Goal: Task Accomplishment & Management: Complete application form

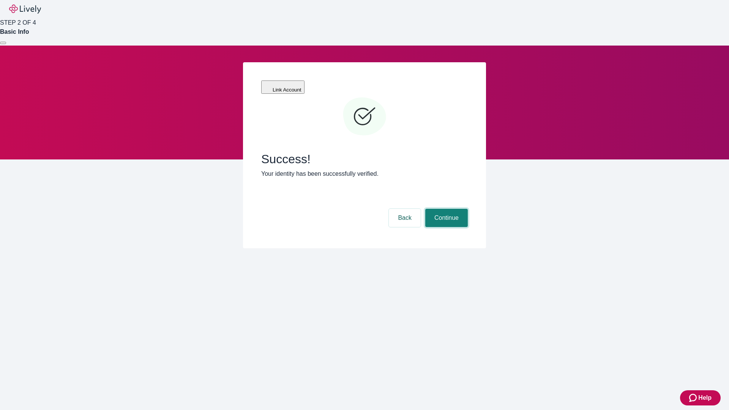
click at [445, 209] on button "Continue" at bounding box center [446, 218] width 43 height 18
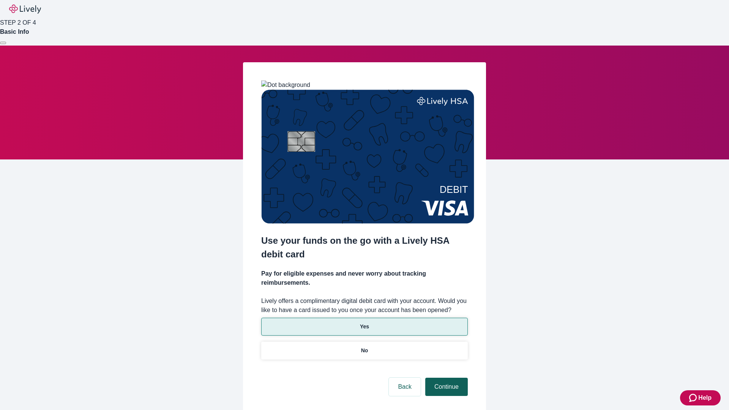
click at [364, 323] on p "Yes" at bounding box center [364, 327] width 9 height 8
click at [445, 378] on button "Continue" at bounding box center [446, 387] width 43 height 18
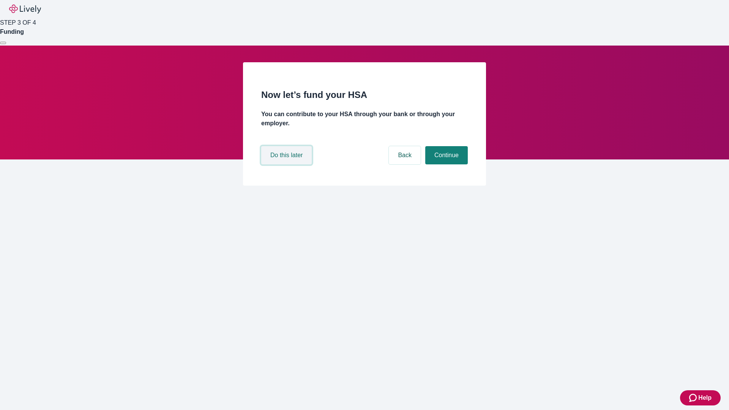
click at [287, 164] on button "Do this later" at bounding box center [286, 155] width 50 height 18
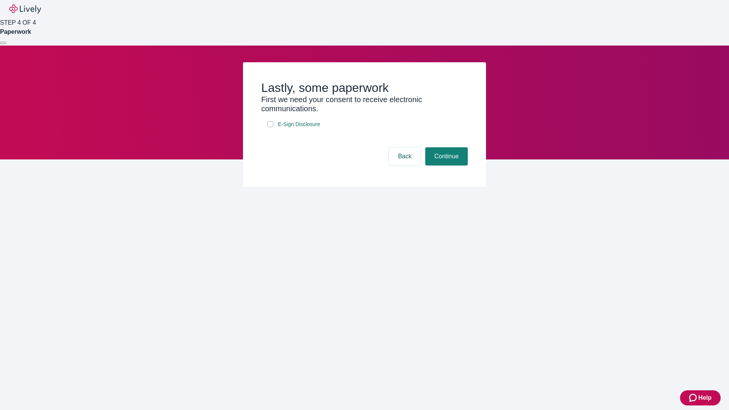
click at [270, 127] on input "E-Sign Disclosure" at bounding box center [270, 124] width 6 height 6
checkbox input "true"
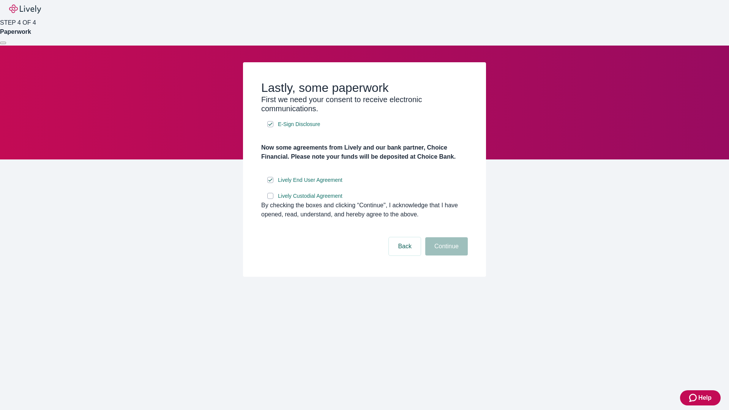
click at [270, 199] on input "Lively Custodial Agreement" at bounding box center [270, 196] width 6 height 6
checkbox input "true"
click at [445, 255] on button "Continue" at bounding box center [446, 246] width 43 height 18
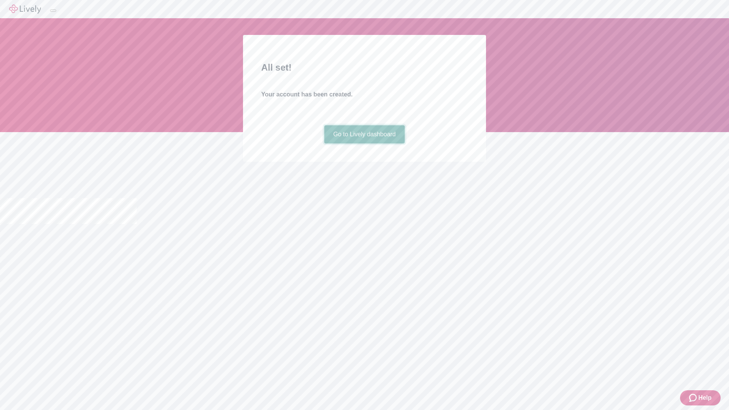
click at [364, 143] on link "Go to Lively dashboard" at bounding box center [364, 134] width 81 height 18
